Goal: Information Seeking & Learning: Find specific fact

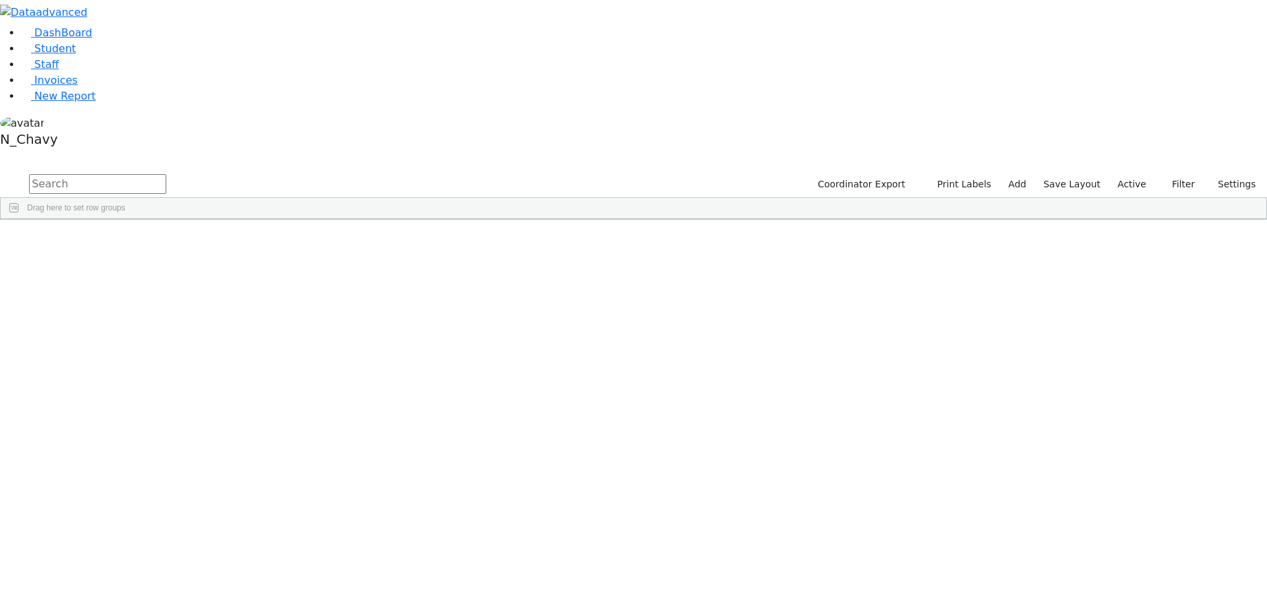
click at [1132, 174] on label "Active" at bounding box center [1132, 184] width 40 height 20
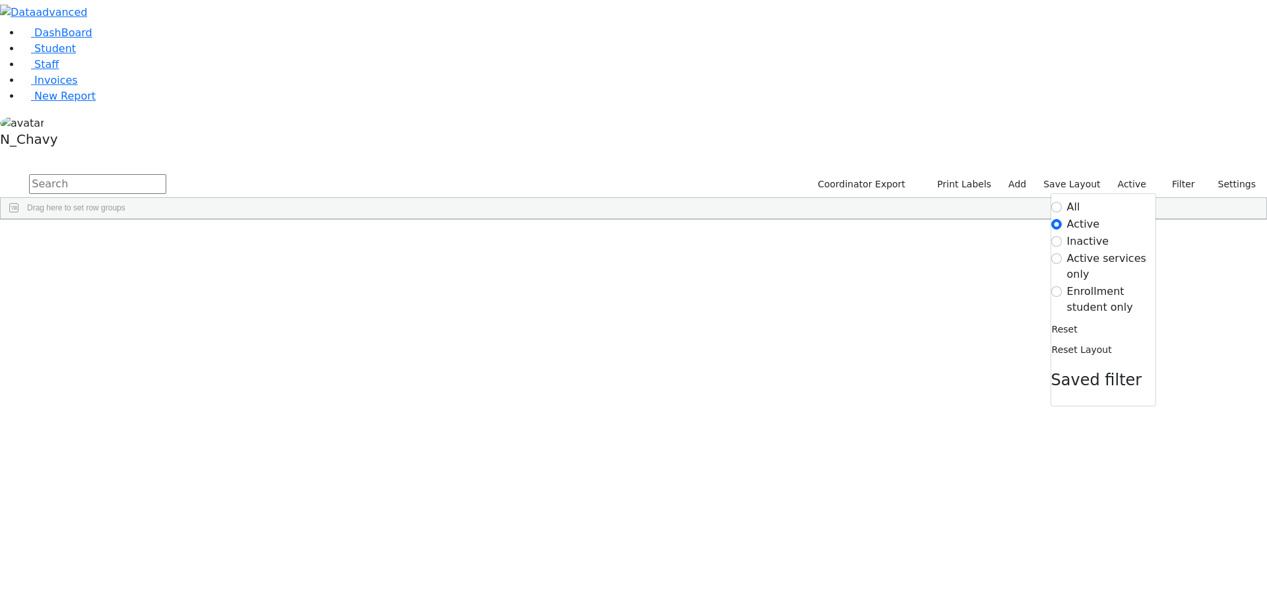
click at [1104, 284] on label "Enrollment student only" at bounding box center [1111, 300] width 88 height 32
click at [1061, 286] on input "Enrollment student only" at bounding box center [1056, 291] width 11 height 11
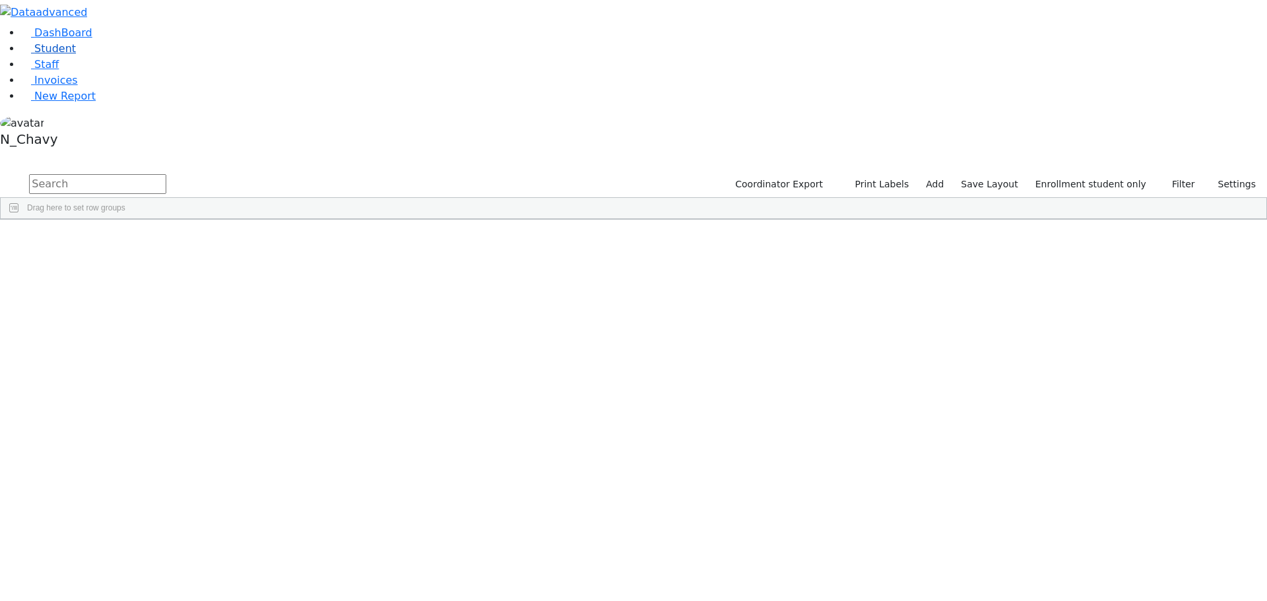
click at [76, 55] on link "Student" at bounding box center [48, 48] width 55 height 13
click at [1126, 174] on label "Active" at bounding box center [1132, 184] width 40 height 20
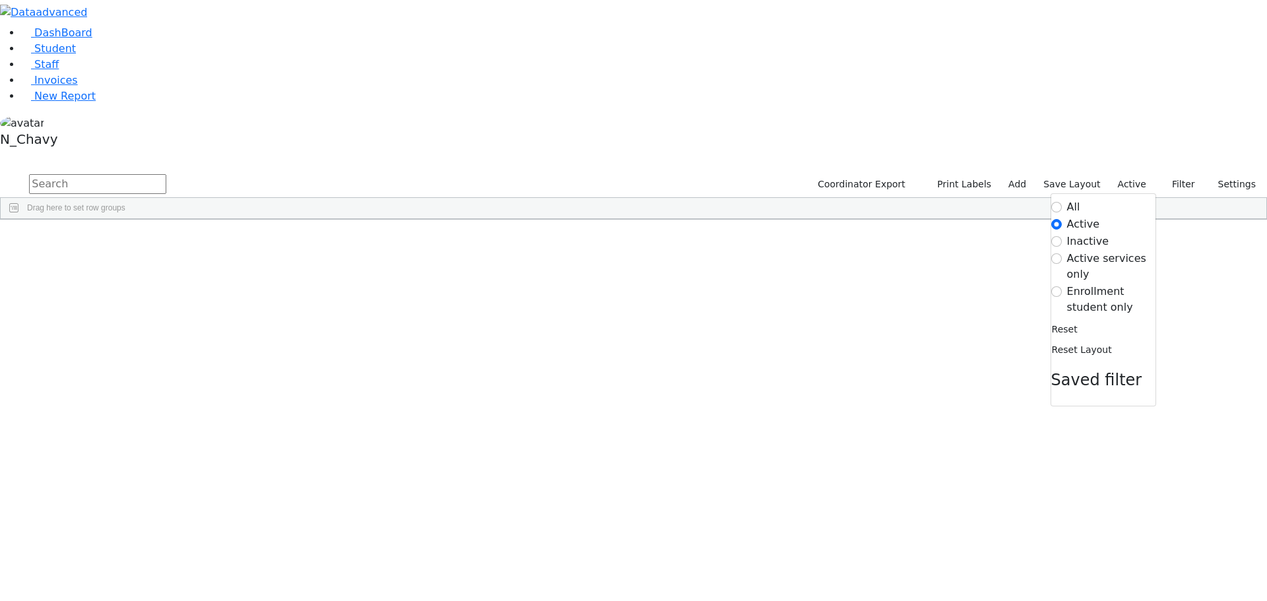
click at [1115, 284] on label "Enrollment student only" at bounding box center [1111, 300] width 88 height 32
click at [1061, 286] on input "Enrollment student only" at bounding box center [1056, 291] width 11 height 11
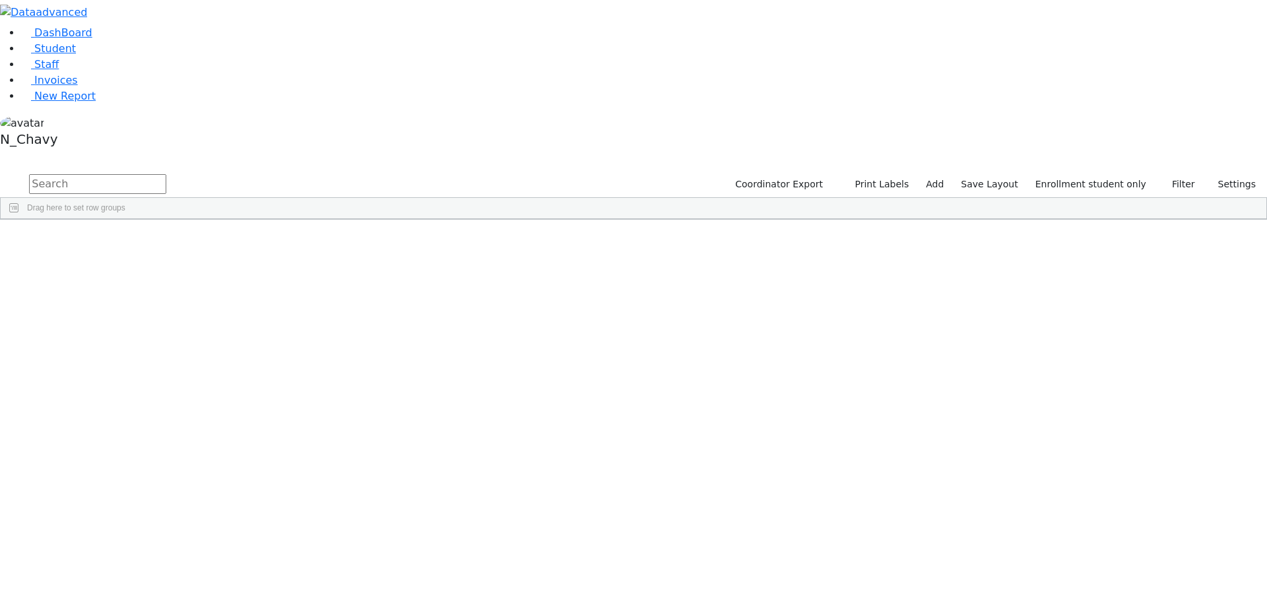
click at [135, 352] on div "Eidlisz" at bounding box center [101, 361] width 68 height 18
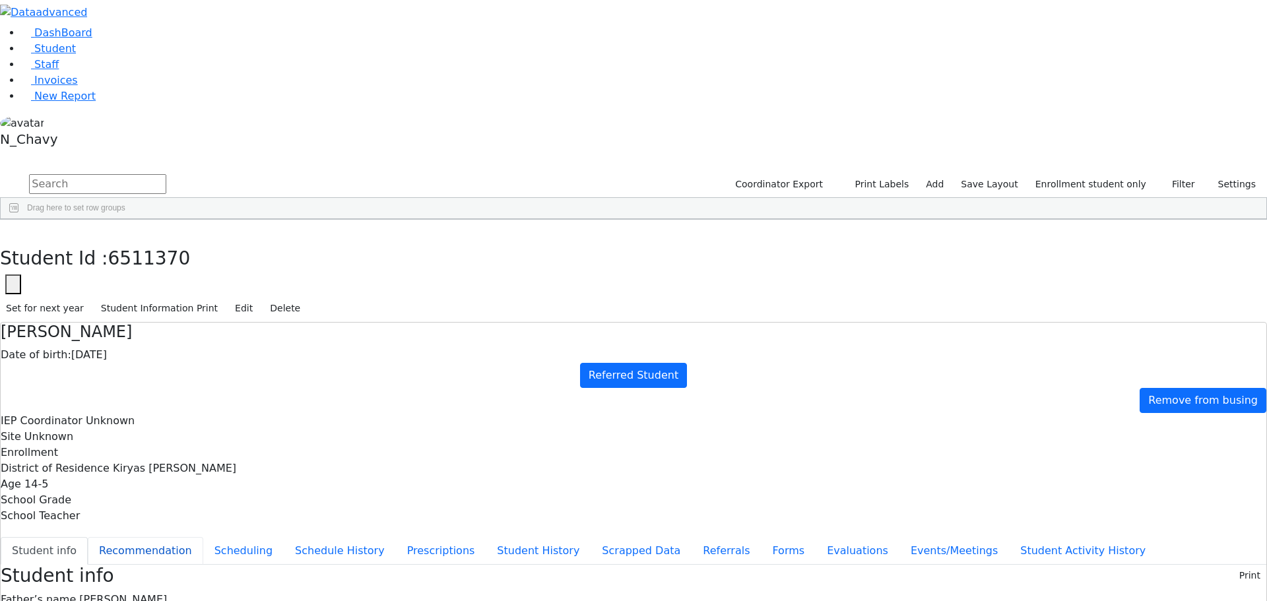
click at [203, 537] on button "Recommendation" at bounding box center [145, 551] width 115 height 28
checkbox input "true"
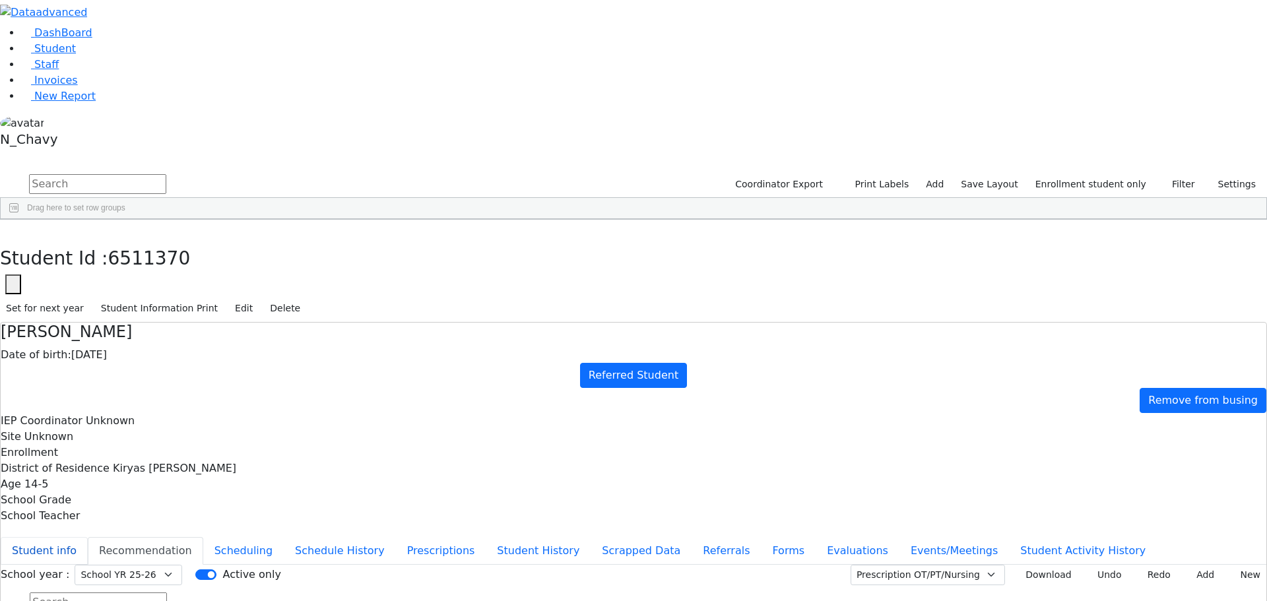
click at [88, 537] on button "Student info" at bounding box center [44, 551] width 87 height 28
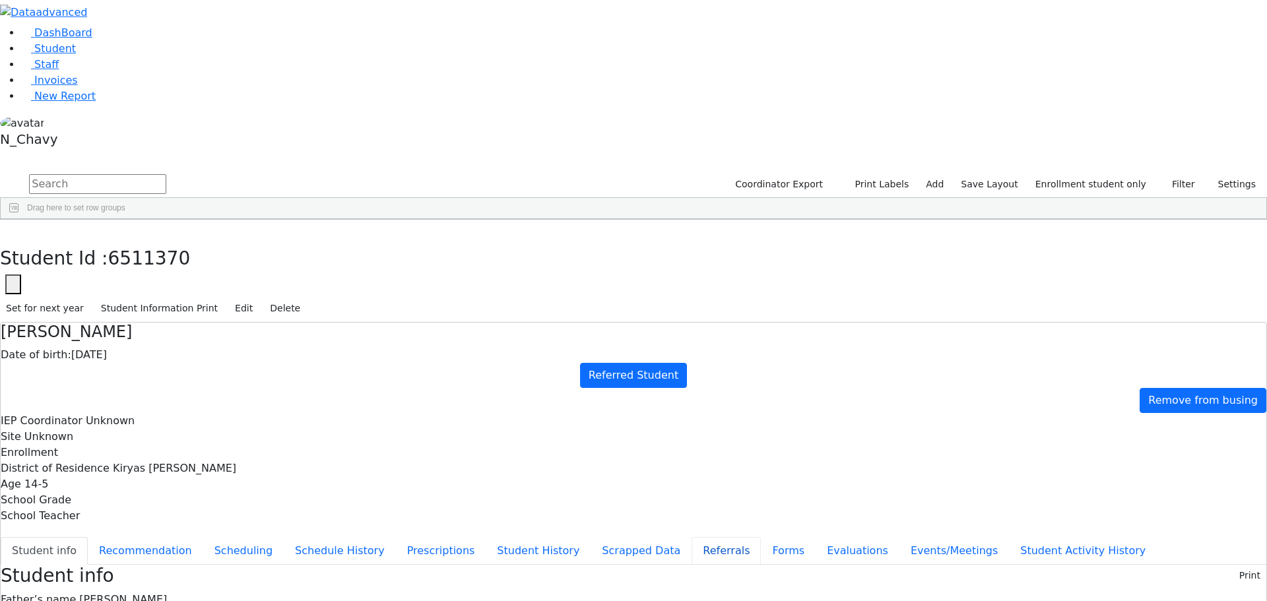
click at [691, 537] on button "Referrals" at bounding box center [725, 551] width 69 height 28
click at [76, 55] on link "Student" at bounding box center [48, 48] width 55 height 13
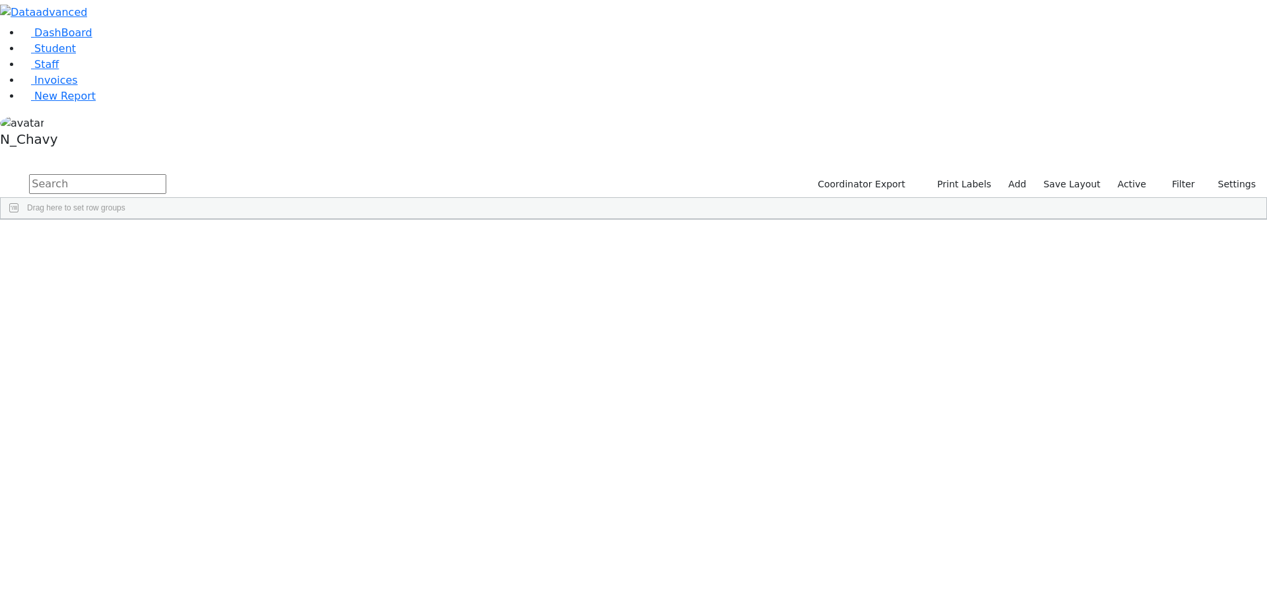
click at [166, 174] on input "text" at bounding box center [97, 184] width 137 height 20
type input "faivel"
click at [135, 241] on div "Faivelson" at bounding box center [101, 250] width 68 height 18
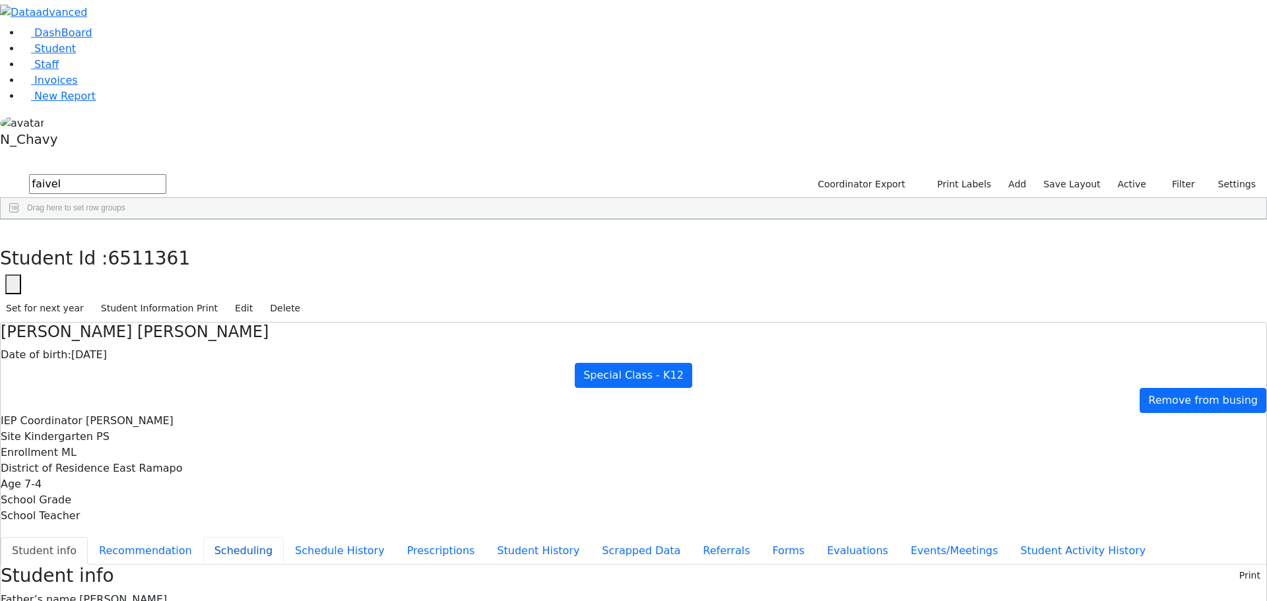
click at [284, 537] on button "Scheduling" at bounding box center [243, 551] width 80 height 28
click at [76, 55] on link "Student" at bounding box center [48, 48] width 55 height 13
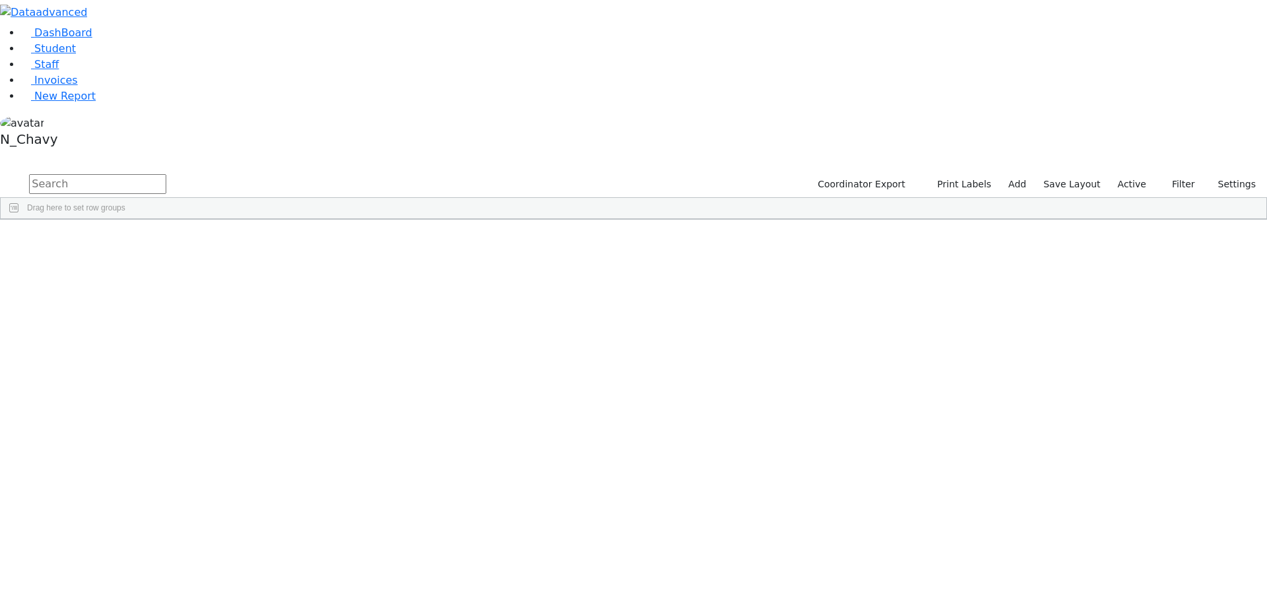
click at [166, 174] on input "text" at bounding box center [97, 184] width 137 height 20
click at [1135, 174] on label "Active" at bounding box center [1132, 184] width 40 height 20
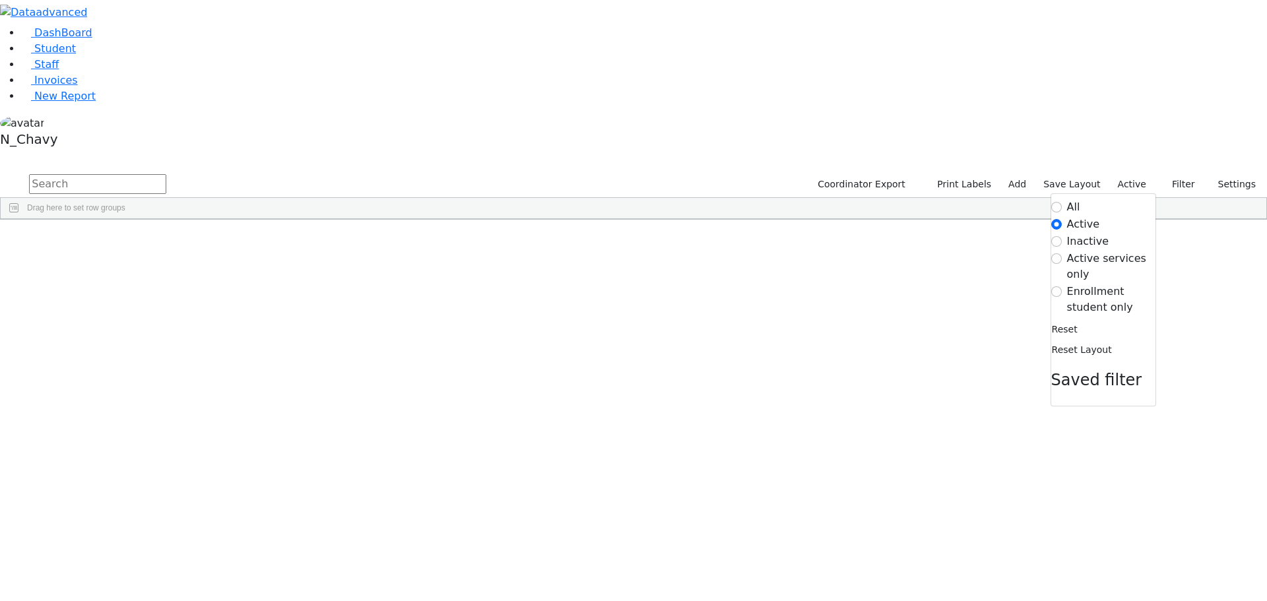
drag, startPoint x: 1114, startPoint y: 132, endPoint x: 1100, endPoint y: 133, distance: 14.5
click at [1113, 284] on label "Enrollment student only" at bounding box center [1111, 300] width 88 height 32
click at [1061, 286] on input "Enrollment student only" at bounding box center [1056, 291] width 11 height 11
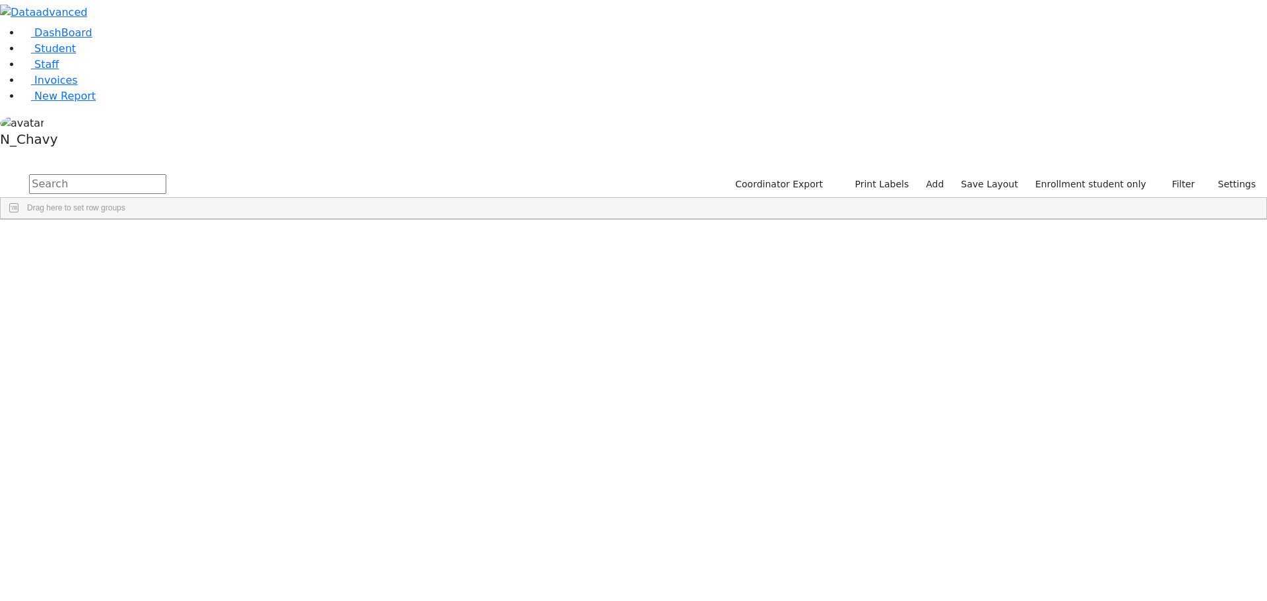
click at [135, 352] on div "Eidlisz" at bounding box center [101, 361] width 68 height 18
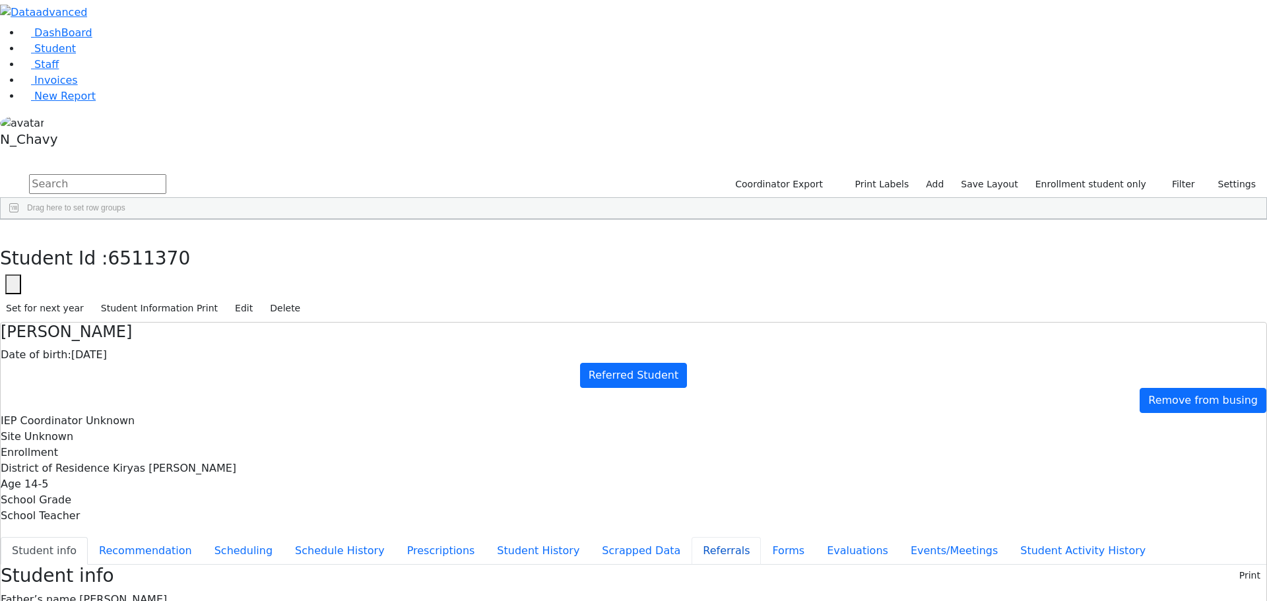
click at [691, 537] on button "Referrals" at bounding box center [725, 551] width 69 height 28
copy div "Simmy has a very hard time expressing himself. Simmy has a very hard time expre…"
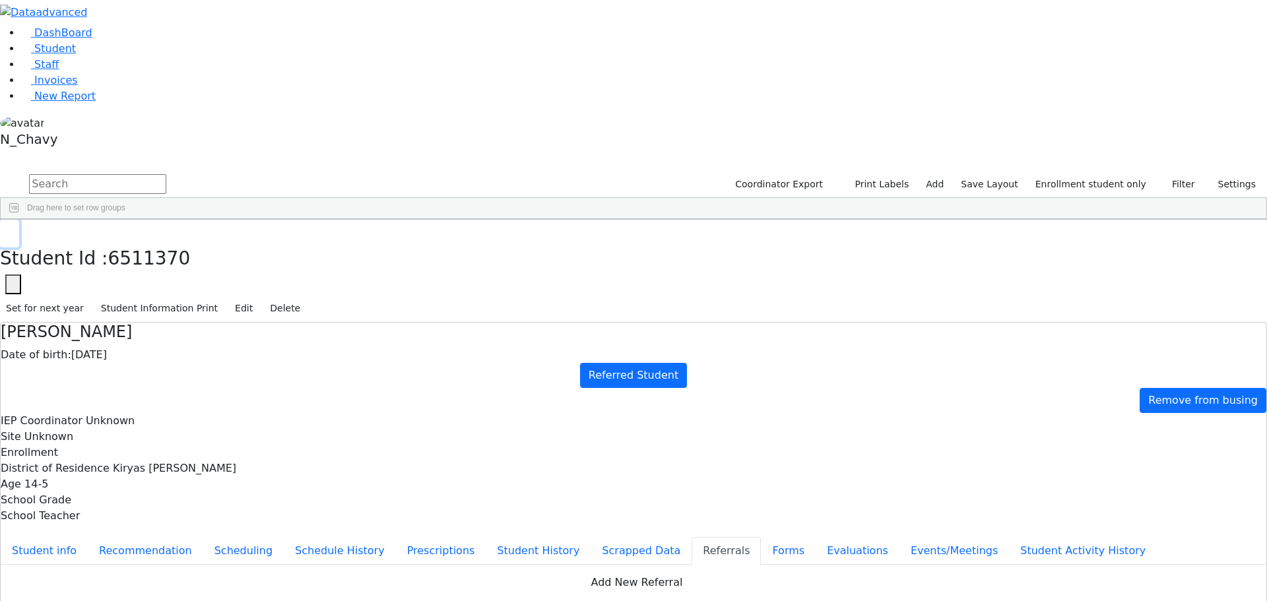
click at [19, 220] on button "button" at bounding box center [9, 234] width 19 height 28
click at [135, 333] on div "[PERSON_NAME]" at bounding box center [101, 342] width 68 height 18
click at [899, 537] on button "Events/Meetings" at bounding box center [954, 551] width 110 height 28
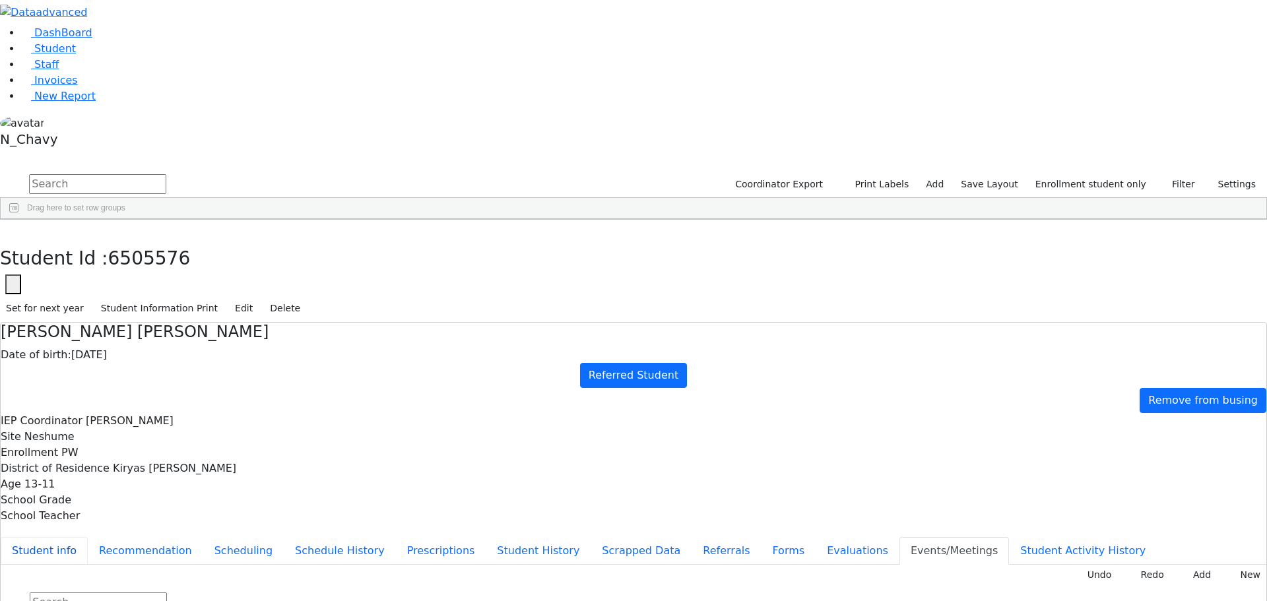
click at [88, 537] on button "Student info" at bounding box center [44, 551] width 87 height 28
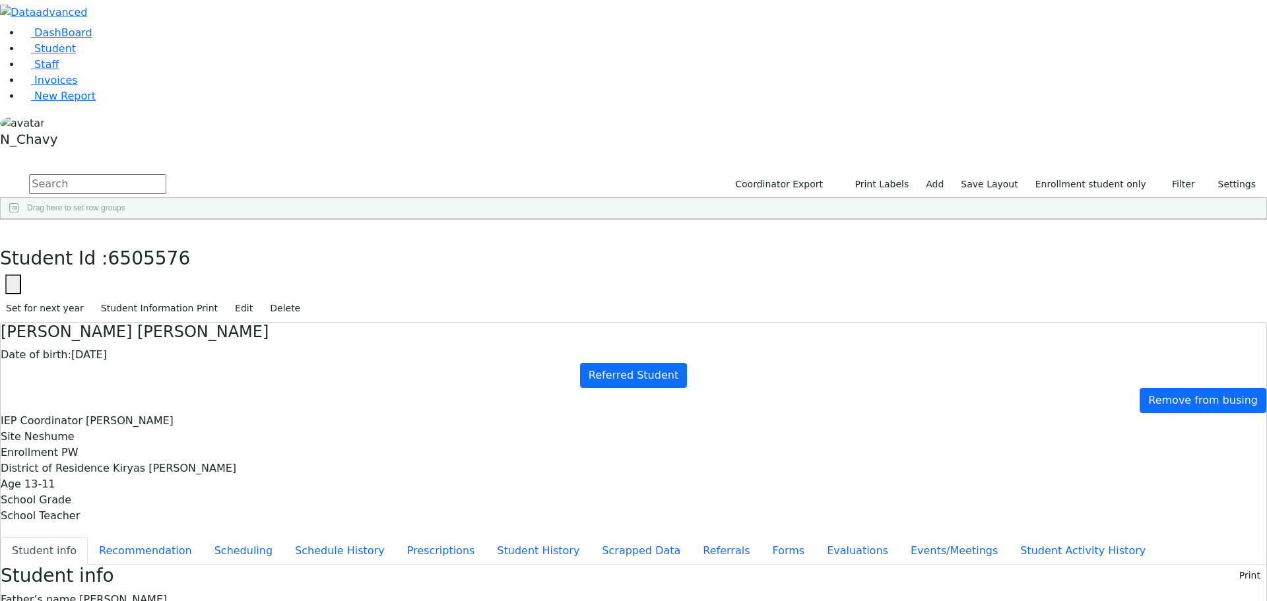
copy div "7746411@gmail.com"
click at [76, 55] on link "Student" at bounding box center [48, 48] width 55 height 13
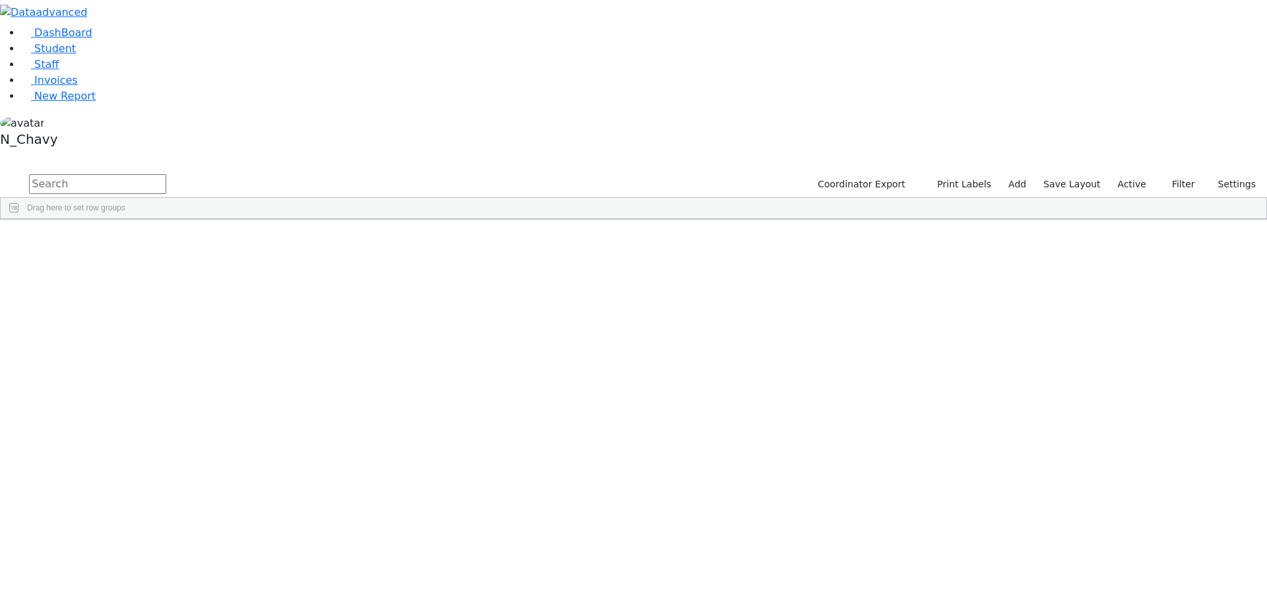
click at [166, 174] on input "text" at bounding box center [97, 184] width 137 height 20
type input "grunw"
click at [135, 241] on div "[PERSON_NAME]" at bounding box center [101, 250] width 68 height 18
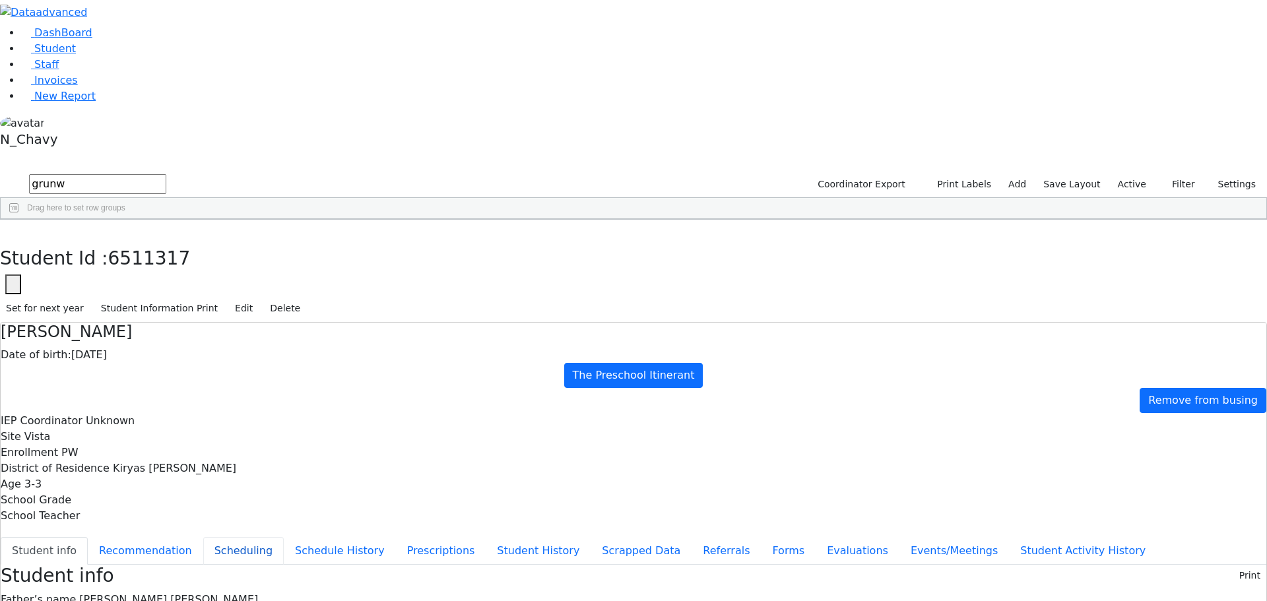
drag, startPoint x: 321, startPoint y: 209, endPoint x: 373, endPoint y: 195, distance: 54.1
click at [284, 537] on button "Scheduling" at bounding box center [243, 551] width 80 height 28
